Goal: Information Seeking & Learning: Understand process/instructions

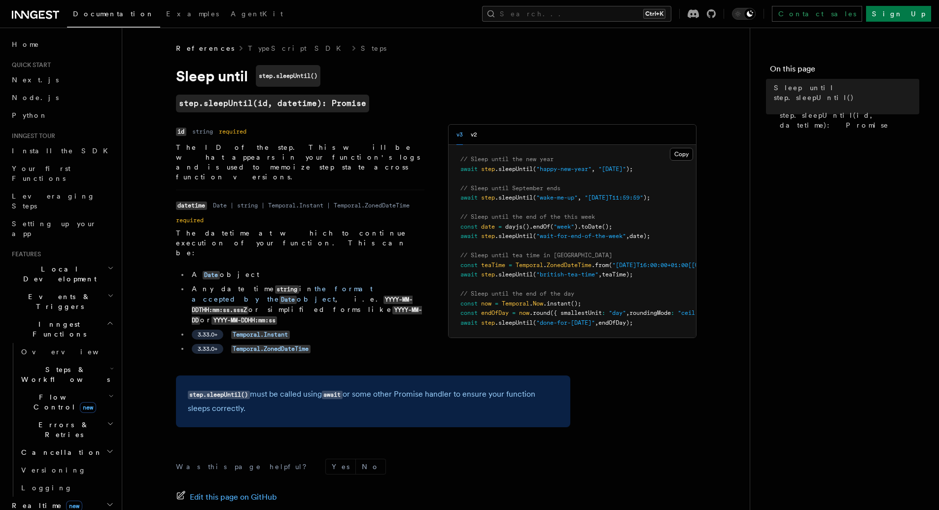
drag, startPoint x: 610, startPoint y: 94, endPoint x: 503, endPoint y: 101, distance: 106.6
click at [492, 95] on article "References TypeScript SDK Steps Sleep until step.sleepUntil() step.sleepUntil(i…" at bounding box center [436, 333] width 596 height 580
drag, startPoint x: 420, startPoint y: 349, endPoint x: 329, endPoint y: 317, distance: 97.3
click at [329, 317] on article "References TypeScript SDK Steps Sleep until step.sleepUntil() step.sleepUntil(i…" at bounding box center [436, 333] width 596 height 580
click at [535, 94] on article "References TypeScript SDK Steps Sleep until step.sleepUntil() step.sleepUntil(i…" at bounding box center [436, 333] width 596 height 580
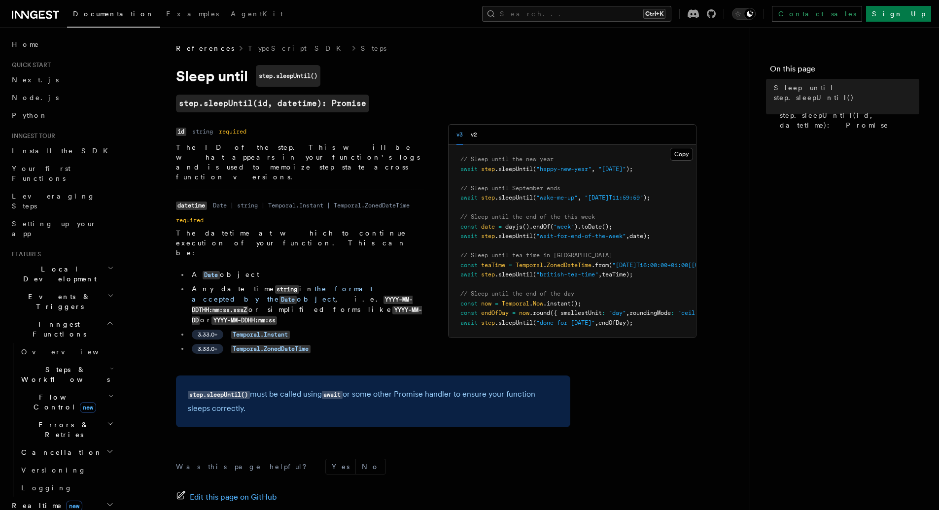
click at [431, 80] on h1 "Sleep until step.sleepUntil()" at bounding box center [373, 76] width 394 height 22
click at [430, 196] on div "Name id Type string Required required Description The ID of the step. This will…" at bounding box center [436, 243] width 520 height 239
drag, startPoint x: 430, startPoint y: 196, endPoint x: 395, endPoint y: 208, distance: 37.1
click at [395, 208] on div "Name id Type string Required required Description The ID of the step. This will…" at bounding box center [436, 243] width 520 height 239
drag, startPoint x: 412, startPoint y: 281, endPoint x: 356, endPoint y: 315, distance: 65.2
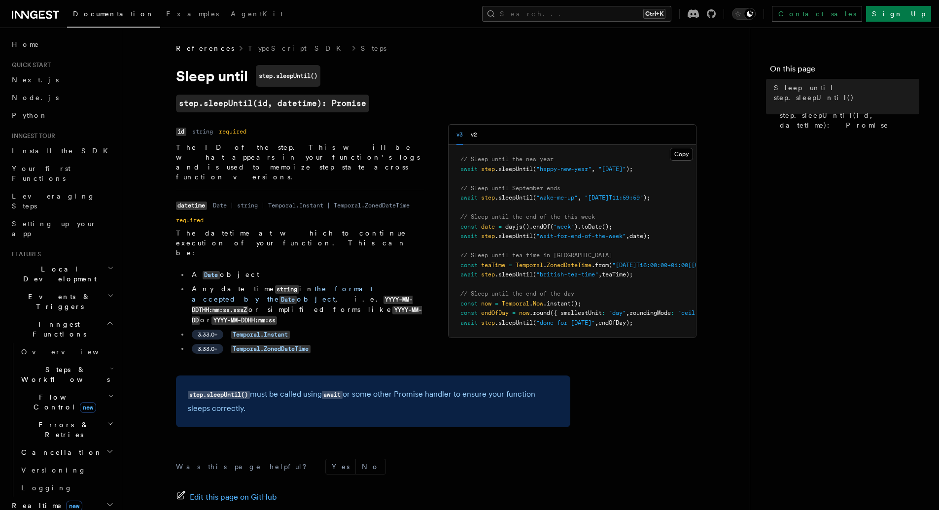
click at [355, 316] on div "Name id Type string Required required Description The ID of the step. This will…" at bounding box center [436, 243] width 520 height 239
click at [773, 322] on nav "On this page Sleep until step.sleepUntil() step.sleepUntil(id, datetime): Promi…" at bounding box center [844, 269] width 189 height 482
drag, startPoint x: 773, startPoint y: 322, endPoint x: 713, endPoint y: 403, distance: 100.7
click at [713, 403] on div "Search... Documentation Examples AgentKit Home Quick start Next.js Node.js Pyth…" at bounding box center [530, 311] width 817 height 623
click at [723, 393] on article "References TypeScript SDK Steps Sleep until step.sleepUntil() step.sleepUntil(i…" at bounding box center [436, 333] width 596 height 580
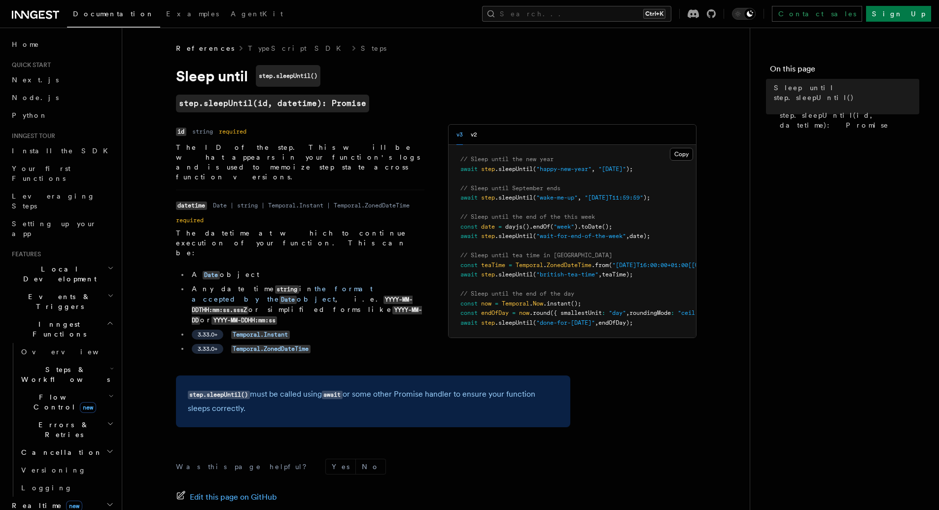
drag, startPoint x: 723, startPoint y: 393, endPoint x: 706, endPoint y: 435, distance: 44.8
click at [706, 435] on article "References TypeScript SDK Steps Sleep until step.sleepUntil() step.sleepUntil(i…" at bounding box center [436, 333] width 596 height 580
drag, startPoint x: 708, startPoint y: 431, endPoint x: 686, endPoint y: 449, distance: 28.3
click at [686, 449] on article "References TypeScript SDK Steps Sleep until step.sleepUntil() step.sleepUntil(i…" at bounding box center [436, 333] width 596 height 580
click at [687, 446] on article "References TypeScript SDK Steps Sleep until step.sleepUntil() step.sleepUntil(i…" at bounding box center [436, 333] width 596 height 580
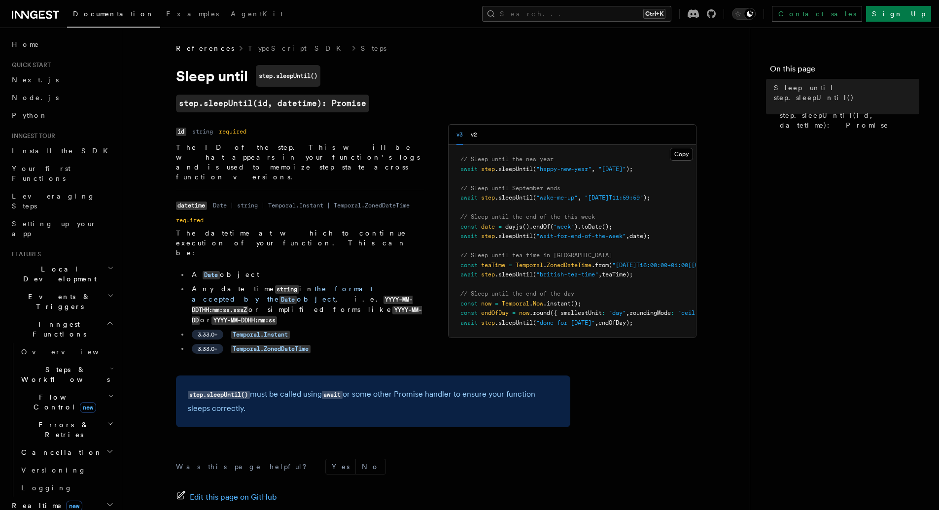
drag, startPoint x: 687, startPoint y: 446, endPoint x: 666, endPoint y: 462, distance: 26.3
click at [666, 462] on article "References TypeScript SDK Steps Sleep until step.sleepUntil() step.sleepUntil(i…" at bounding box center [436, 333] width 596 height 580
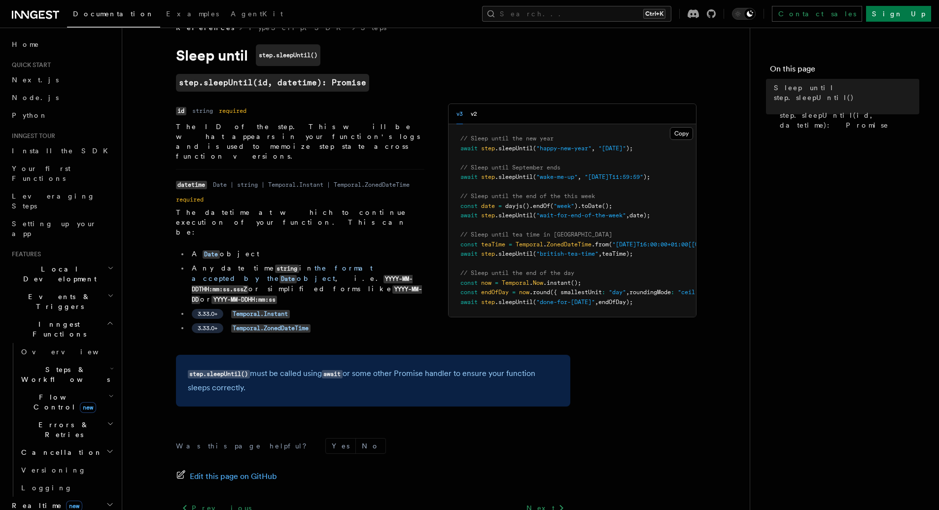
scroll to position [91, 0]
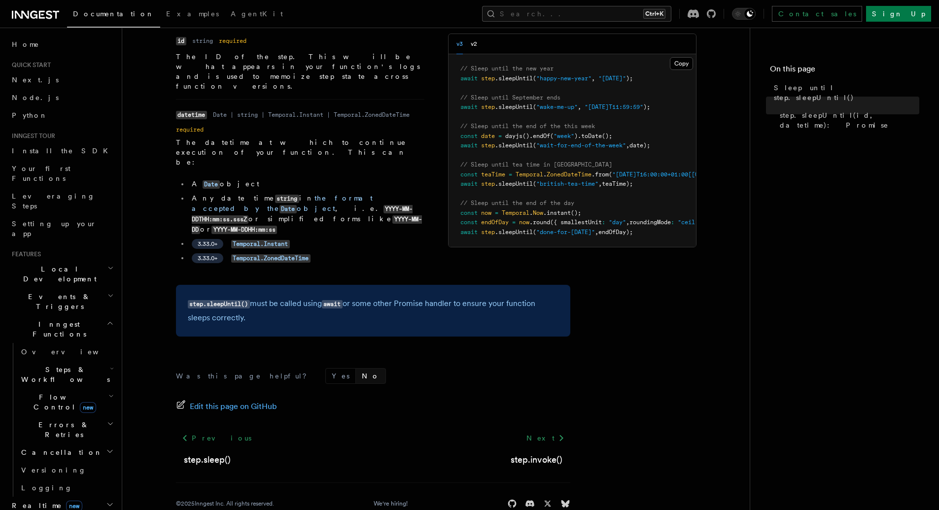
click at [356, 369] on button "No" at bounding box center [371, 376] width 30 height 15
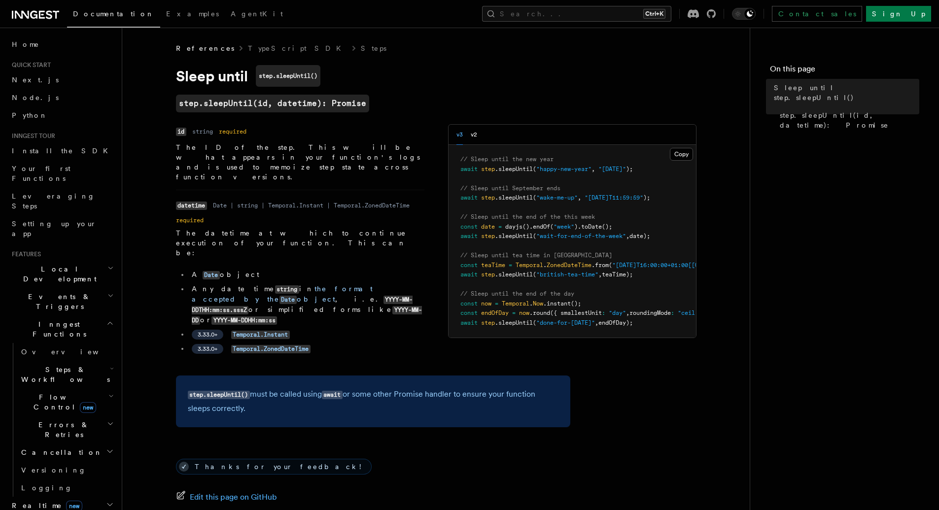
drag, startPoint x: 725, startPoint y: 409, endPoint x: 647, endPoint y: 467, distance: 97.9
click at [647, 467] on article "References TypeScript SDK Steps Sleep until step.sleepUntil() step.sleepUntil(i…" at bounding box center [436, 333] width 596 height 580
drag, startPoint x: 705, startPoint y: 92, endPoint x: 491, endPoint y: 48, distance: 217.9
click at [512, 64] on article "References TypeScript SDK Steps Sleep until step.sleepUntil() step.sleepUntil(i…" at bounding box center [436, 333] width 596 height 580
